Goal: Transaction & Acquisition: Book appointment/travel/reservation

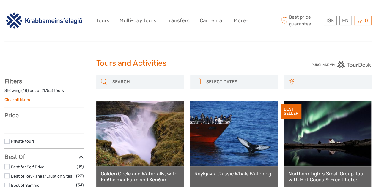
select select
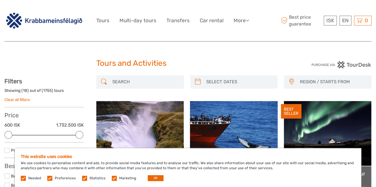
click at [230, 132] on link at bounding box center [233, 133] width 87 height 65
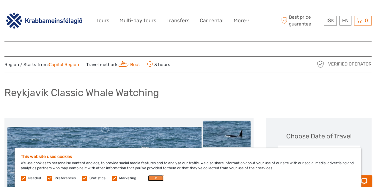
click at [157, 176] on button "OK" at bounding box center [156, 178] width 16 height 6
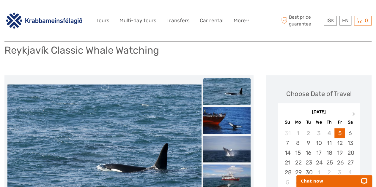
scroll to position [43, 0]
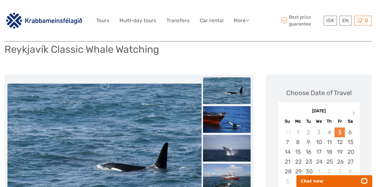
click at [340, 133] on div "5" at bounding box center [339, 133] width 10 height 10
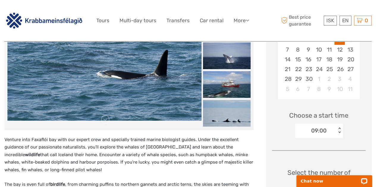
click at [334, 133] on div "09:00" at bounding box center [315, 130] width 41 height 9
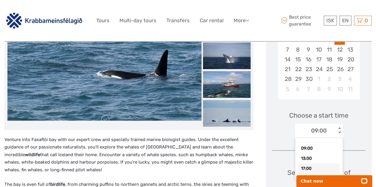
click at [316, 170] on body "Chat now" at bounding box center [333, 178] width 83 height 19
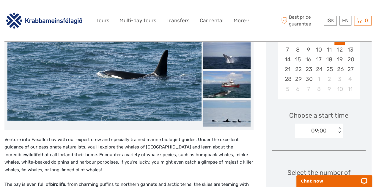
click at [319, 132] on div "09:00" at bounding box center [318, 131] width 15 height 8
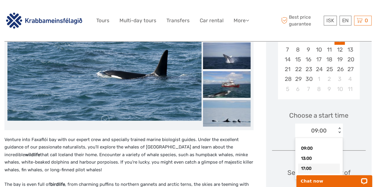
click at [308, 168] on div "17:00" at bounding box center [319, 169] width 42 height 10
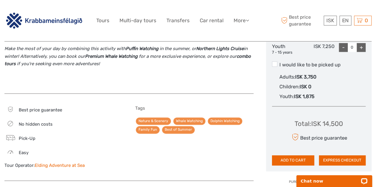
scroll to position [335, 0]
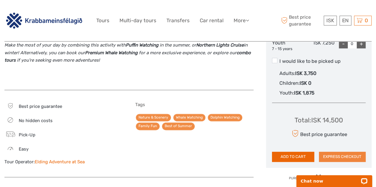
click at [333, 156] on button "EXPRESS CHECKOUT" at bounding box center [342, 157] width 47 height 10
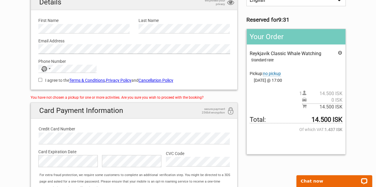
scroll to position [59, 0]
click at [40, 79] on input "I agree to the Terms & Conditions , Privacy Policy and Cancellation Policy" at bounding box center [40, 80] width 4 height 4
checkbox input "true"
click at [49, 69] on div "No country selected" at bounding box center [46, 69] width 14 height 8
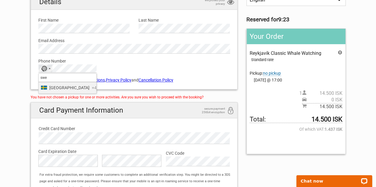
type input "swe"
click at [57, 87] on span "Sweden" at bounding box center [69, 88] width 40 height 7
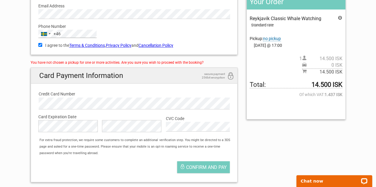
scroll to position [107, 0]
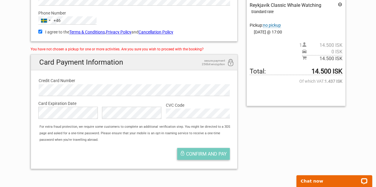
click at [211, 151] on span "Confirm and pay" at bounding box center [206, 154] width 41 height 6
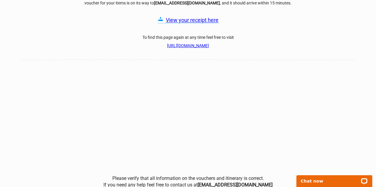
scroll to position [83, 0]
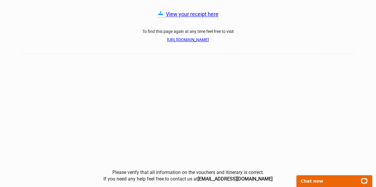
click at [203, 13] on link "View your receipt here" at bounding box center [192, 14] width 53 height 6
